Goal: Task Accomplishment & Management: Use online tool/utility

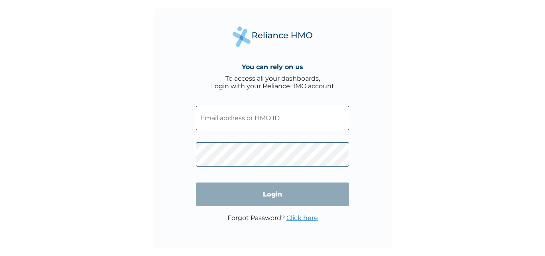
type input "sbg/10162/a"
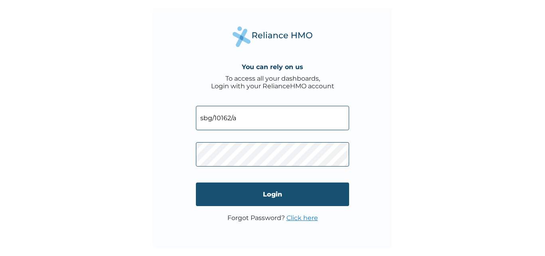
click at [225, 198] on input "Login" at bounding box center [272, 194] width 153 height 24
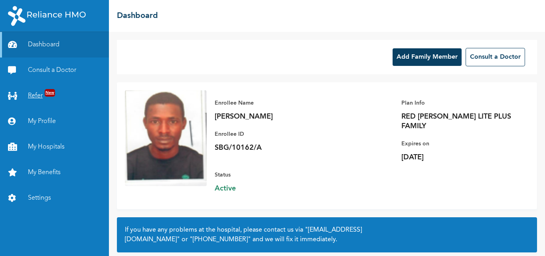
click at [35, 95] on link "Refer New" at bounding box center [54, 96] width 109 height 26
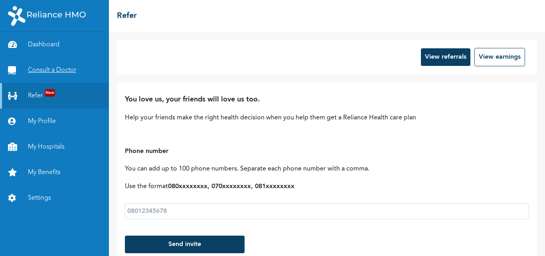
click at [31, 66] on link "Consult a Doctor" at bounding box center [54, 70] width 109 height 26
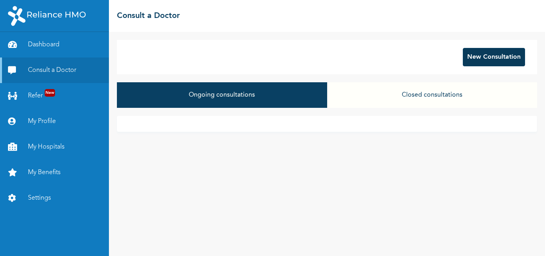
click at [485, 61] on button "New Consultation" at bounding box center [494, 57] width 62 height 18
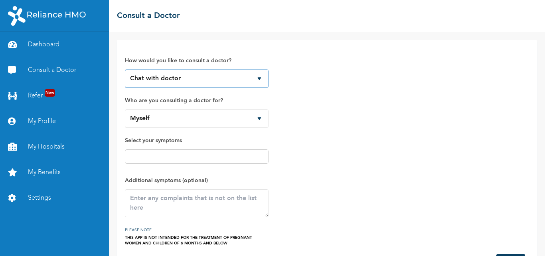
click at [259, 77] on select "Chat with doctor Phone Call" at bounding box center [197, 78] width 144 height 18
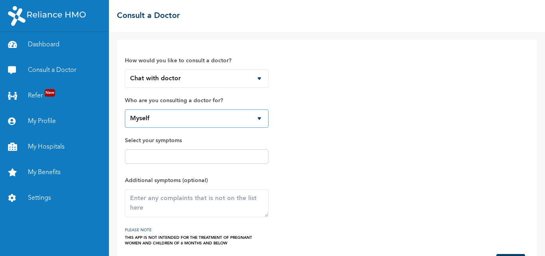
click at [258, 118] on select "Myself Balikis Adisa Khalilah Adisa" at bounding box center [197, 118] width 144 height 18
click at [190, 166] on span "Select your symptoms" at bounding box center [197, 152] width 144 height 32
click at [186, 161] on div at bounding box center [197, 156] width 144 height 14
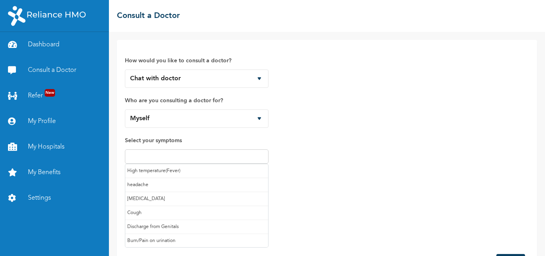
click at [181, 155] on input "text" at bounding box center [196, 157] width 139 height 10
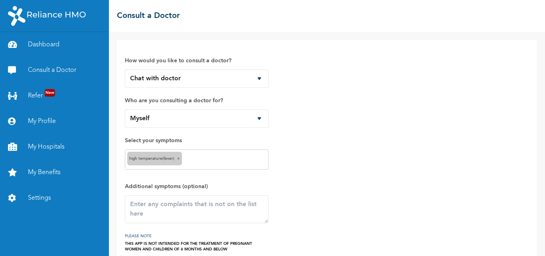
click at [212, 164] on div "High temperature(Fever) ×" at bounding box center [197, 159] width 144 height 20
click at [212, 160] on input "text" at bounding box center [225, 160] width 82 height 10
click at [233, 156] on input "text" at bounding box center [240, 160] width 53 height 10
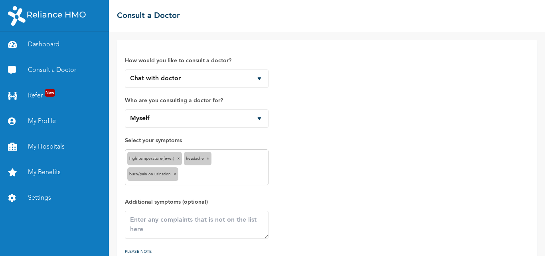
click at [246, 174] on input "text" at bounding box center [223, 175] width 86 height 10
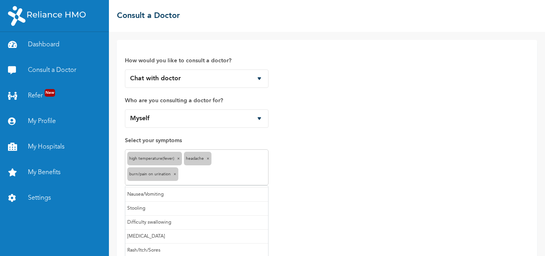
scroll to position [43, 0]
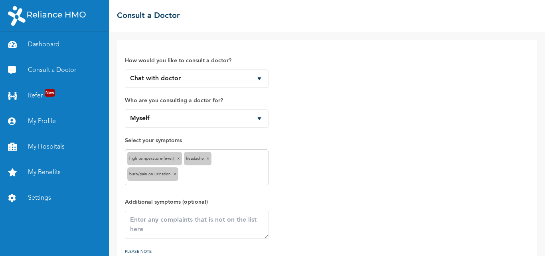
click at [393, 171] on div "How would you like to consult a doctor? Chat with doctor Phone Call Who are you…" at bounding box center [327, 158] width 404 height 220
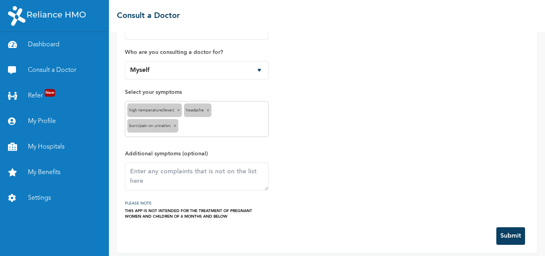
scroll to position [53, 0]
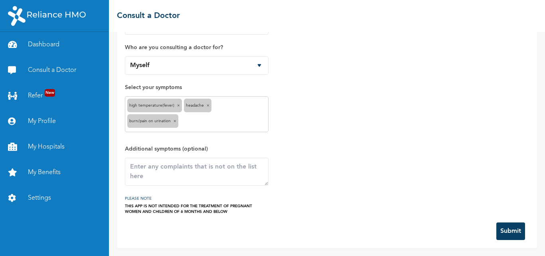
click at [501, 230] on button "Submit" at bounding box center [511, 231] width 29 height 18
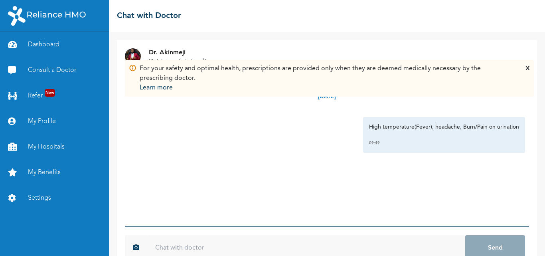
scroll to position [21, 0]
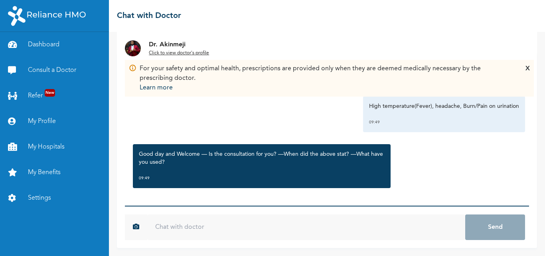
click at [209, 232] on input "text" at bounding box center [306, 227] width 318 height 26
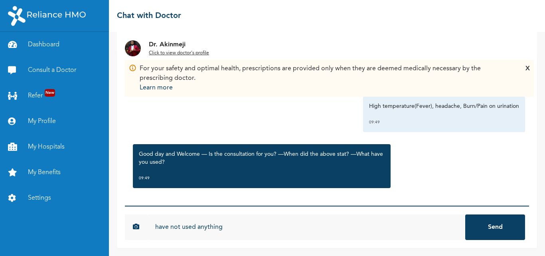
type input "have not used anything"
click at [465, 214] on button "Send" at bounding box center [495, 227] width 60 height 26
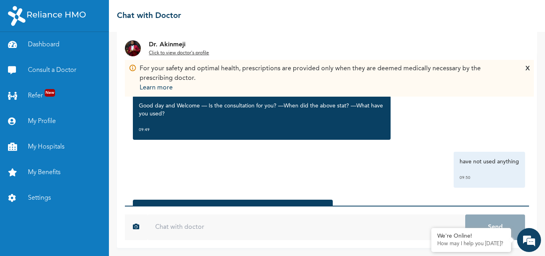
scroll to position [100, 0]
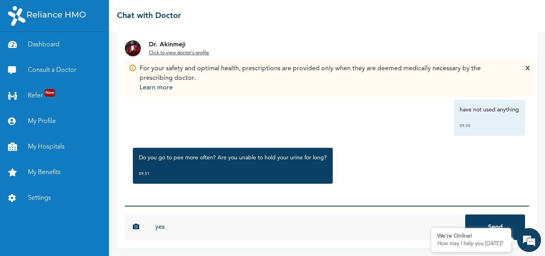
type input "yes"
click at [465, 214] on button "Send" at bounding box center [495, 227] width 60 height 26
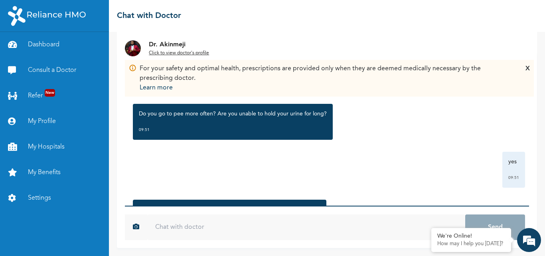
scroll to position [196, 0]
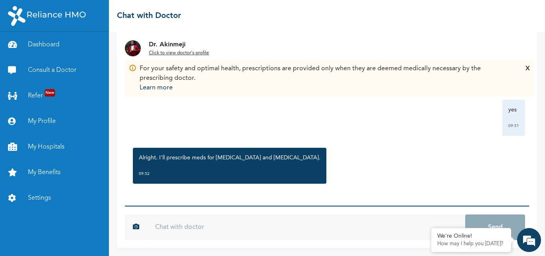
click at [298, 233] on input "text" at bounding box center [306, 227] width 318 height 26
type input "ok sir"
click at [465, 214] on button "Send" at bounding box center [495, 227] width 60 height 26
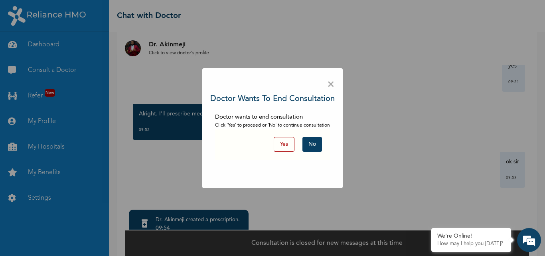
click at [286, 145] on button "Yes" at bounding box center [284, 144] width 21 height 15
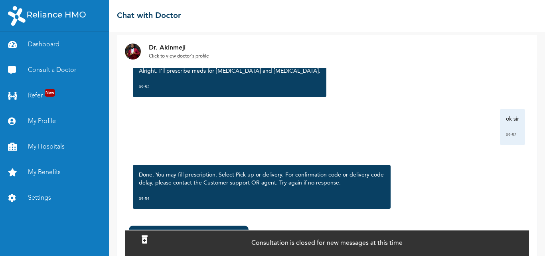
scroll to position [308, 0]
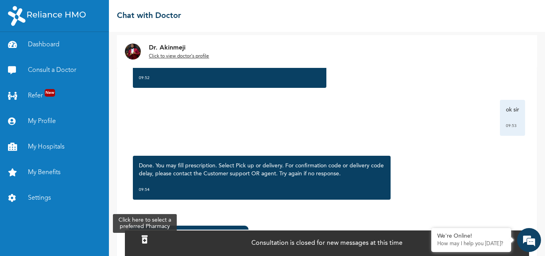
click at [146, 238] on icon at bounding box center [145, 240] width 6 height 8
click at [453, 183] on div "Done. You may fill prescription. Select Pick up or delivery. For confirmation c…" at bounding box center [327, 178] width 396 height 52
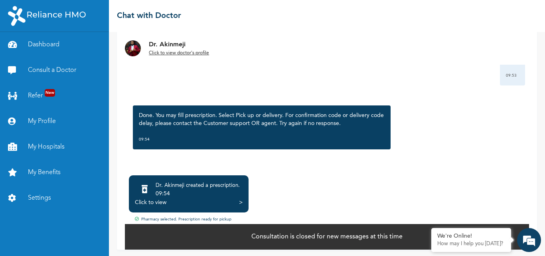
scroll to position [57, 0]
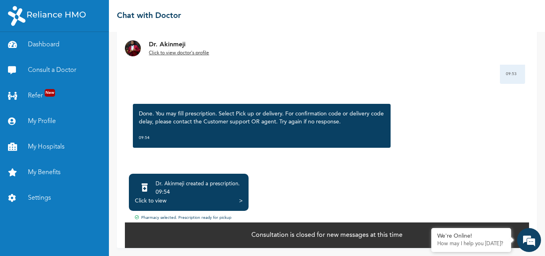
click at [196, 197] on div "Click to view >" at bounding box center [189, 201] width 108 height 8
click at [149, 200] on div "Click to view" at bounding box center [151, 201] width 32 height 8
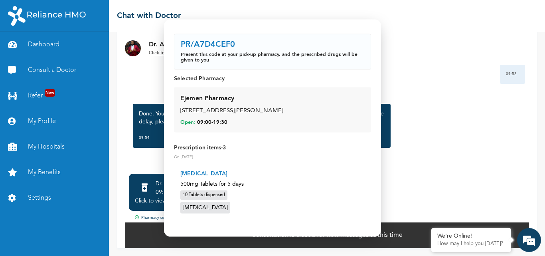
scroll to position [24, 0]
